Goal: Task Accomplishment & Management: Use online tool/utility

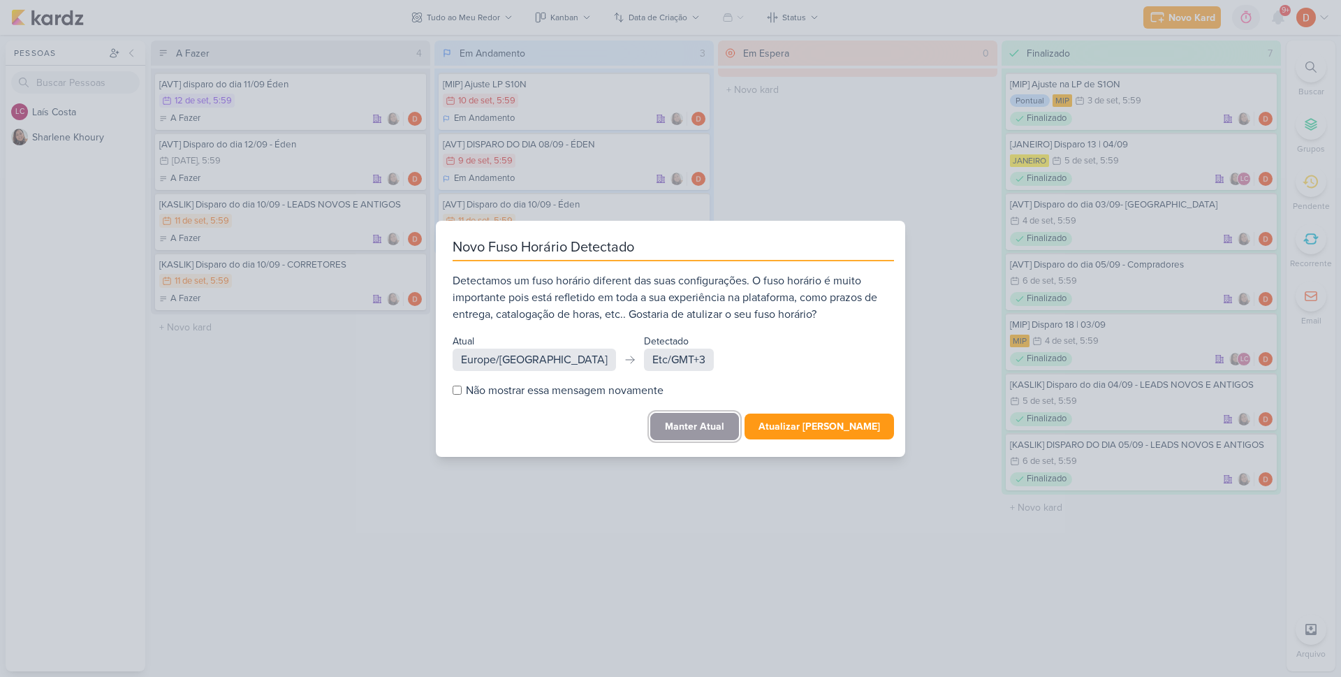
click at [710, 429] on button "Manter Atual" at bounding box center [694, 426] width 89 height 27
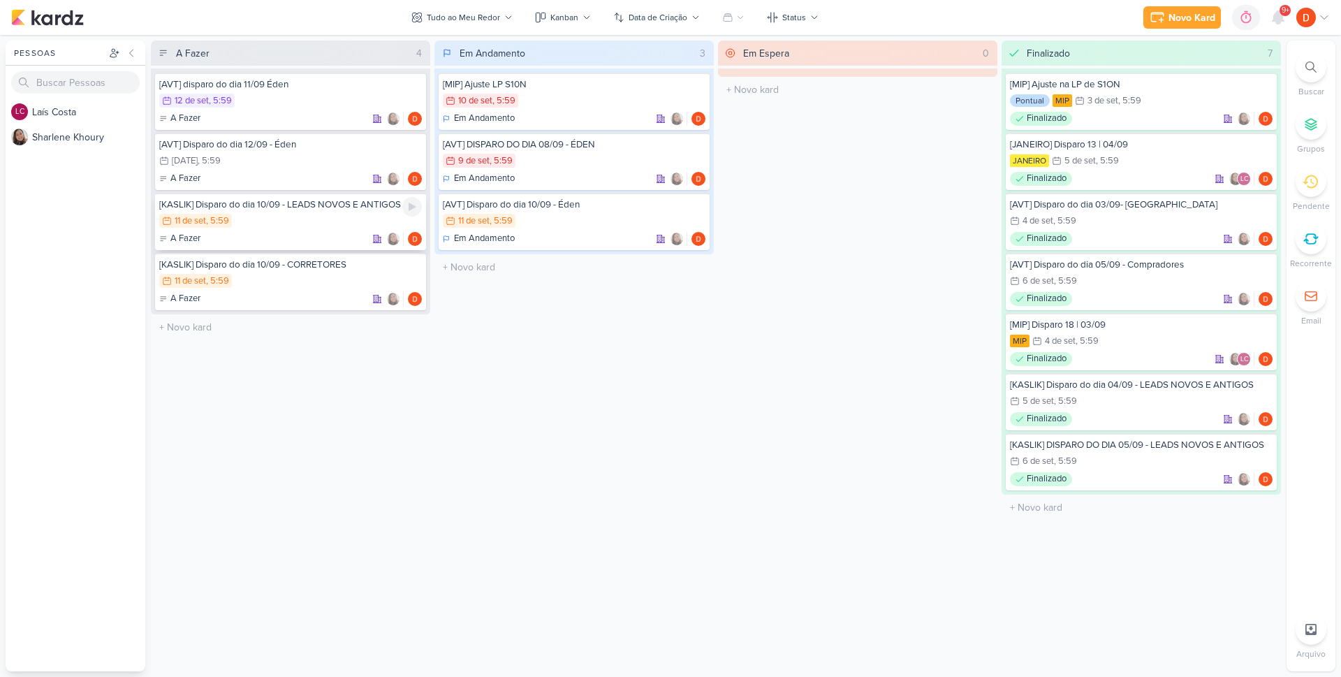
click at [318, 233] on div "A Fazer" at bounding box center [290, 239] width 263 height 14
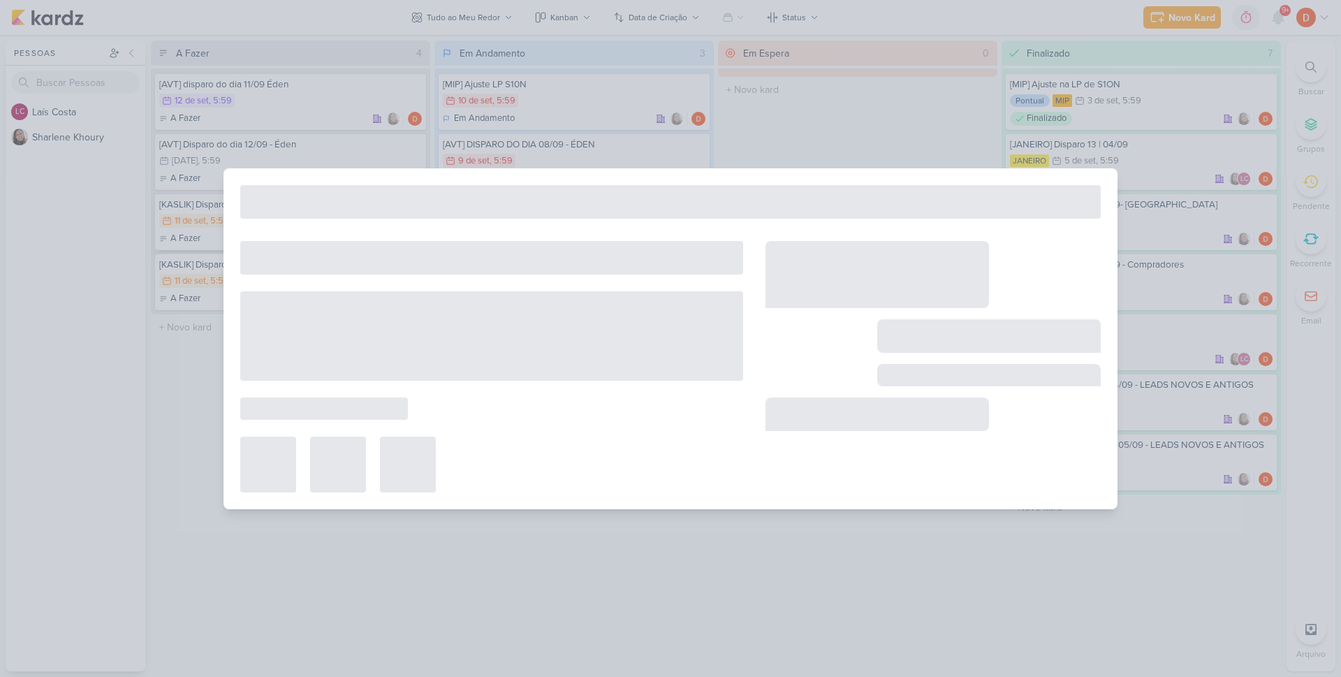
click at [318, 233] on div at bounding box center [670, 338] width 894 height 341
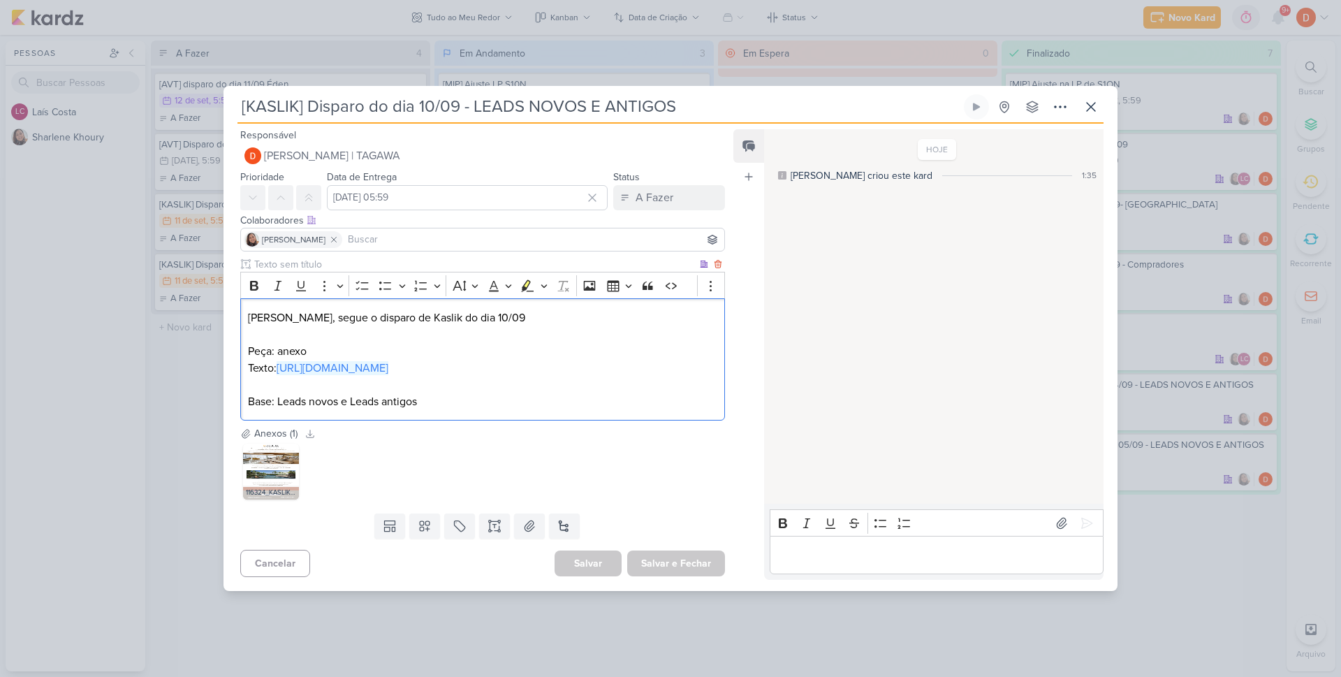
drag, startPoint x: 345, startPoint y: 370, endPoint x: 278, endPoint y: 358, distance: 68.2
click at [278, 360] on p "Texto: https://docs.google.com/document/d/1-cRNQTeN2ypjd-8aoorLwUnrNOM_DPk4eiD9…" at bounding box center [482, 368] width 469 height 17
copy link "https://docs.google.com/document/d/1-cRNQTeN2ypjd-8aoorLwUnrNOM_DPk4eiD9lbpInSY…"
click at [321, 330] on p "Editor editing area: main" at bounding box center [482, 334] width 469 height 17
click at [269, 458] on icon at bounding box center [274, 453] width 10 height 10
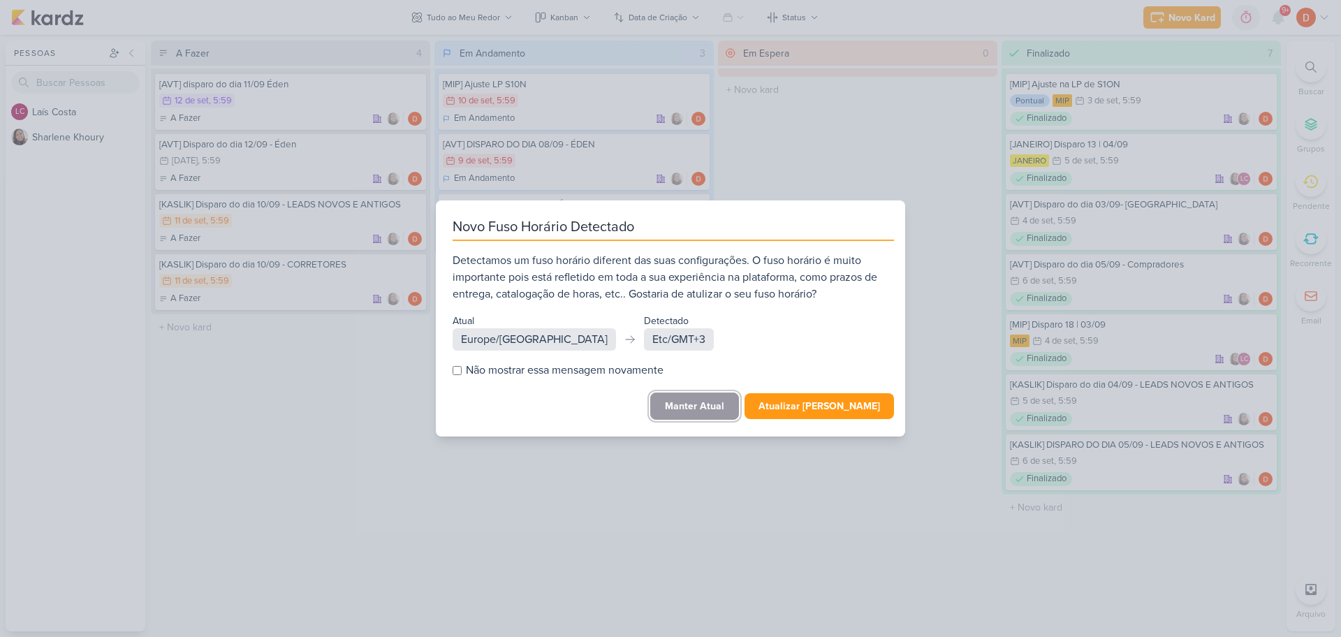
click at [691, 401] on button "Manter Atual" at bounding box center [694, 405] width 89 height 27
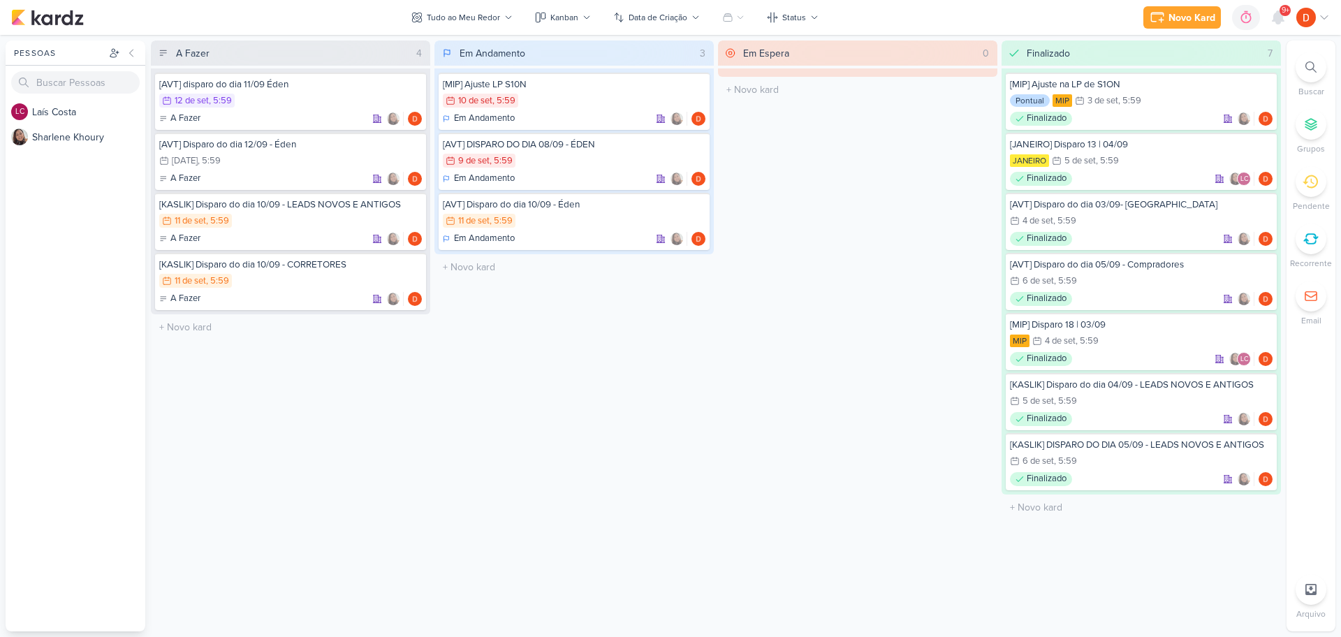
click at [330, 398] on div "A Fazer 4 [AVT] disparo do dia 11/09 Éden 12/9 [DATE] 5:59 A Fazer" at bounding box center [290, 336] width 279 height 591
click at [311, 276] on div "11/9 [DATE] 5:59" at bounding box center [290, 281] width 263 height 15
click at [0, 0] on div at bounding box center [0, 0] width 0 height 0
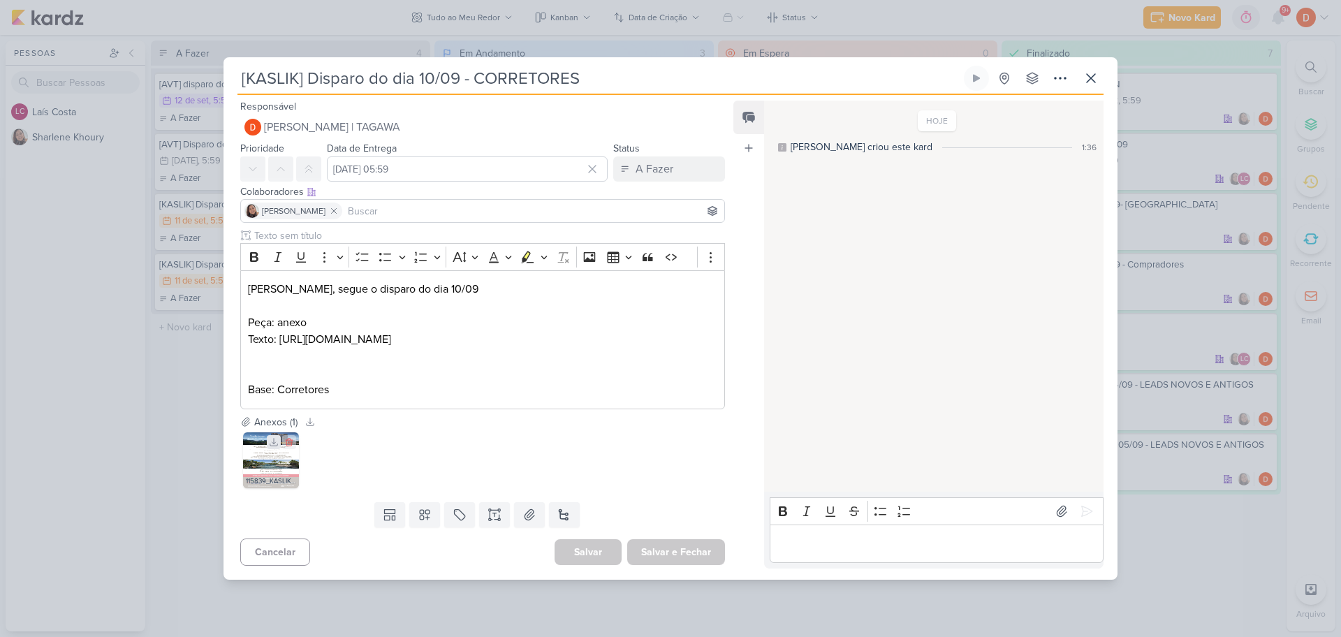
click at [274, 447] on icon at bounding box center [274, 442] width 10 height 10
drag, startPoint x: 324, startPoint y: 360, endPoint x: 244, endPoint y: 341, distance: 82.3
click at [244, 341] on div "[PERSON_NAME], segue o disparo do dia 10/09 Peça: anexo Texto: [URL][DOMAIN_NAM…" at bounding box center [482, 339] width 485 height 139
copy p "[URL][DOMAIN_NAME]"
click at [180, 356] on div "[KASLIK] Disparo do dia 10/09 - CORRETORES" at bounding box center [670, 318] width 1341 height 637
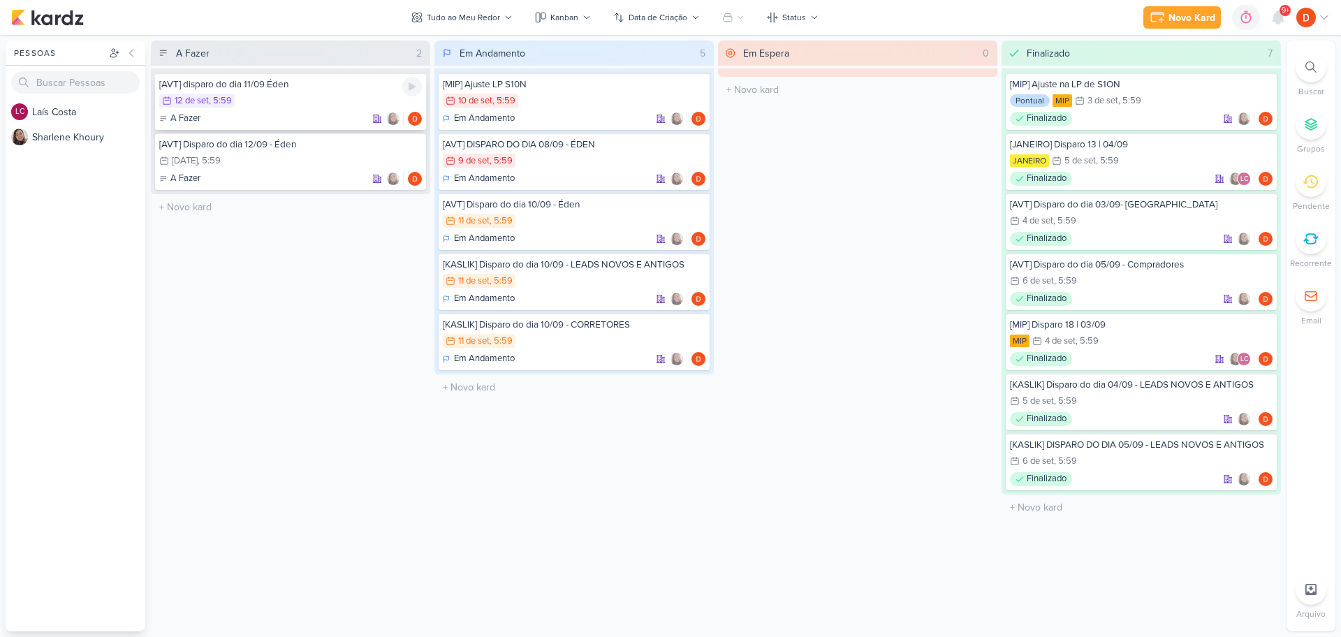
click at [303, 108] on div "12/9 [DATE] 5:59" at bounding box center [290, 101] width 263 height 15
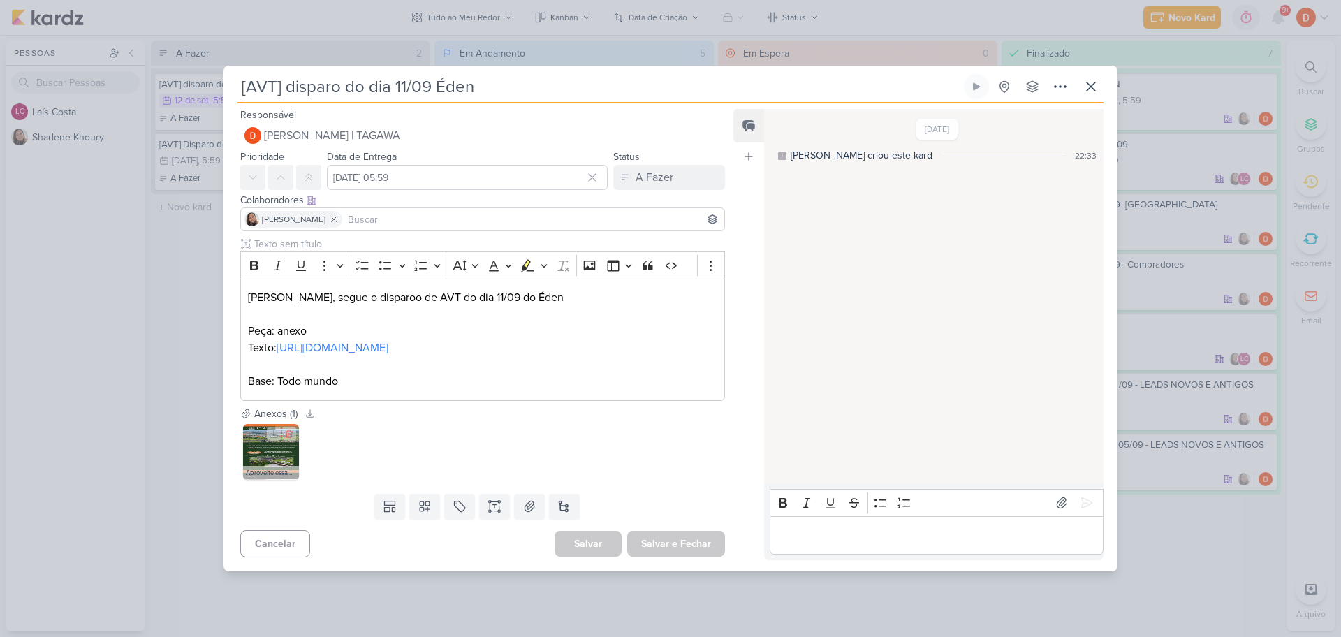
click at [270, 461] on img at bounding box center [271, 452] width 56 height 56
